Goal: Task Accomplishment & Management: Manage account settings

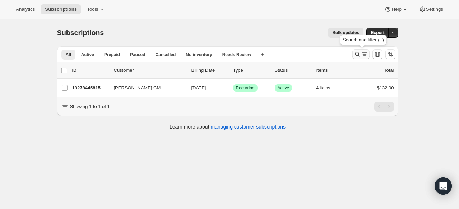
click at [358, 52] on icon "Search and filter results" at bounding box center [357, 54] width 5 height 5
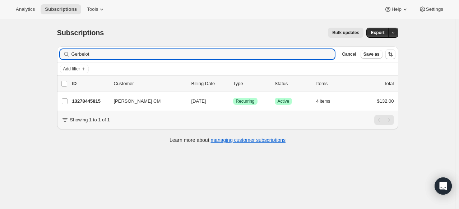
drag, startPoint x: 102, startPoint y: 52, endPoint x: 11, endPoint y: 55, distance: 90.6
click at [11, 55] on div "Subscriptions. This page is ready Subscriptions Bulk updates More actions Bulk …" at bounding box center [227, 123] width 455 height 209
type input "["
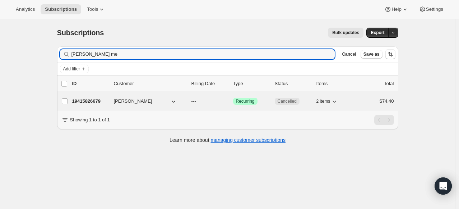
type input "[PERSON_NAME] me"
click at [94, 101] on p "19415826679" at bounding box center [90, 101] width 36 height 7
